Goal: Task Accomplishment & Management: Manage account settings

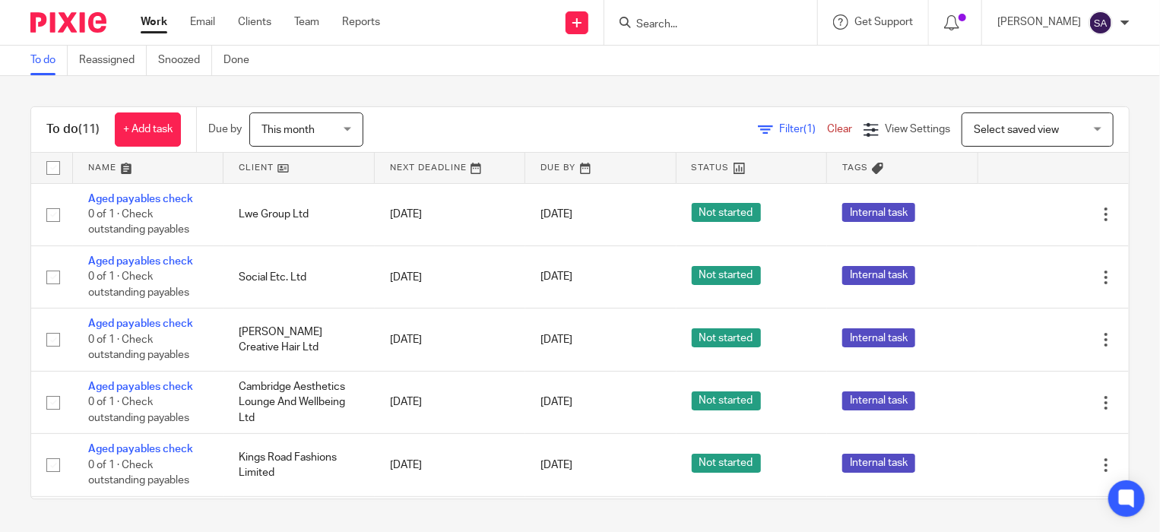
click at [348, 132] on div "This month This month" at bounding box center [306, 130] width 114 height 34
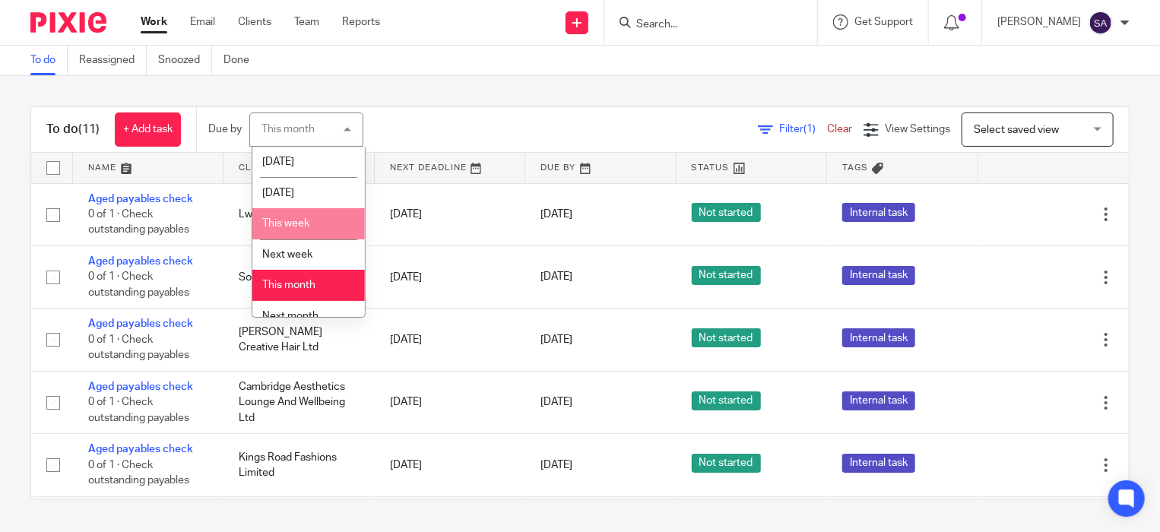
click at [324, 226] on li "This week" at bounding box center [308, 223] width 113 height 31
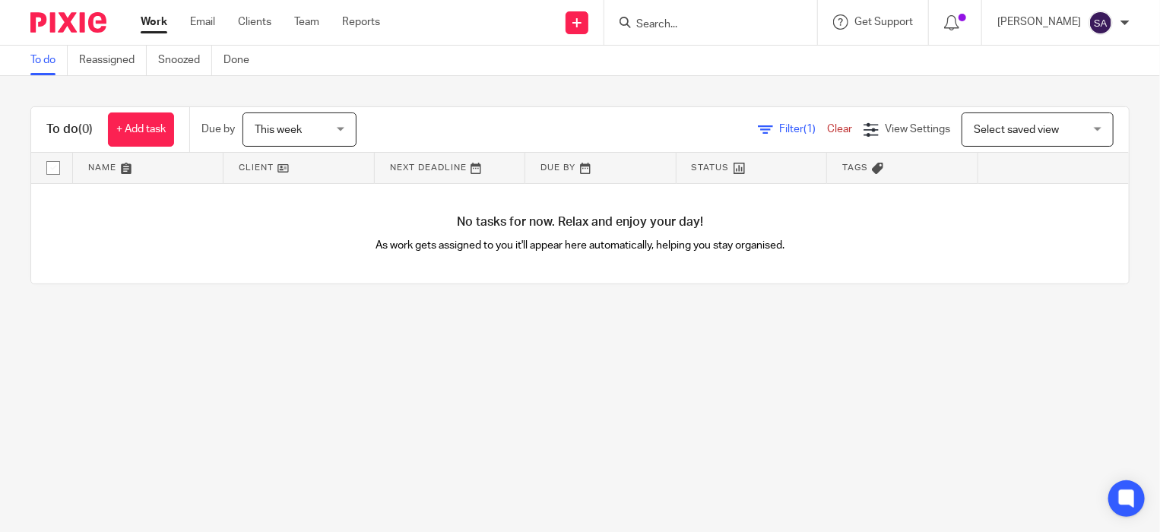
click at [346, 127] on div "This week This week" at bounding box center [300, 130] width 114 height 34
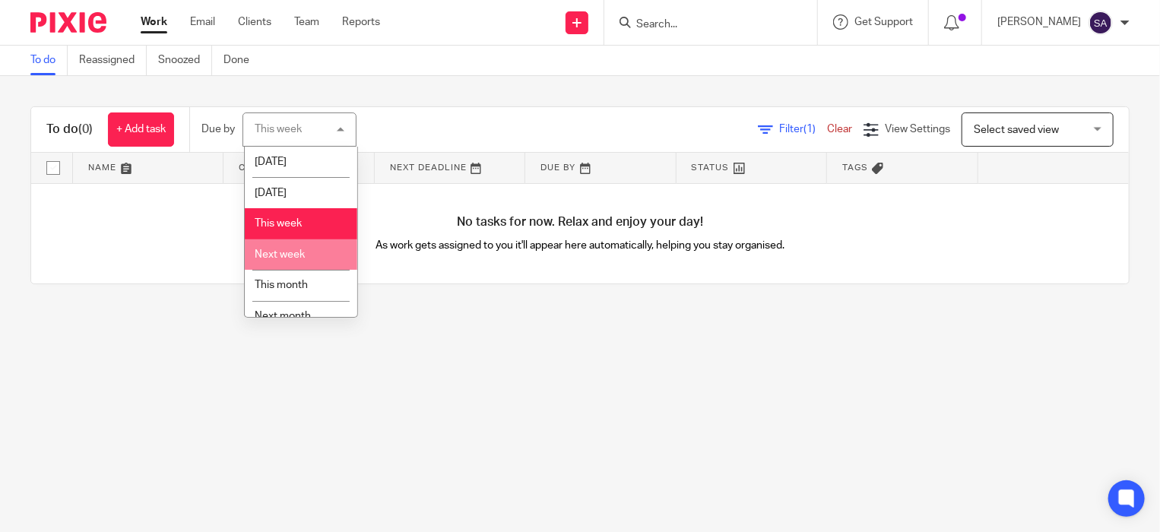
click at [307, 249] on li "Next week" at bounding box center [301, 254] width 113 height 31
